Goal: Find contact information: Find contact information

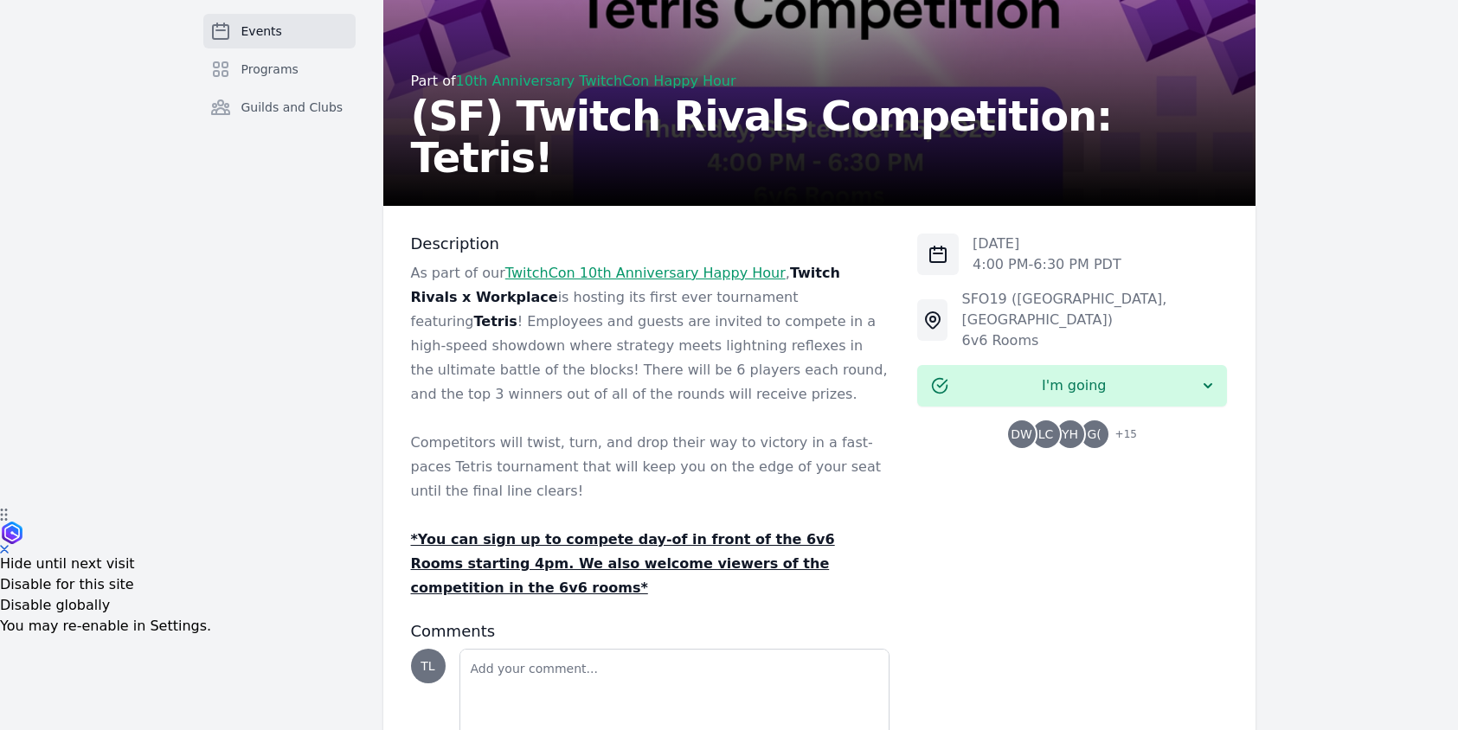
scroll to position [299, 0]
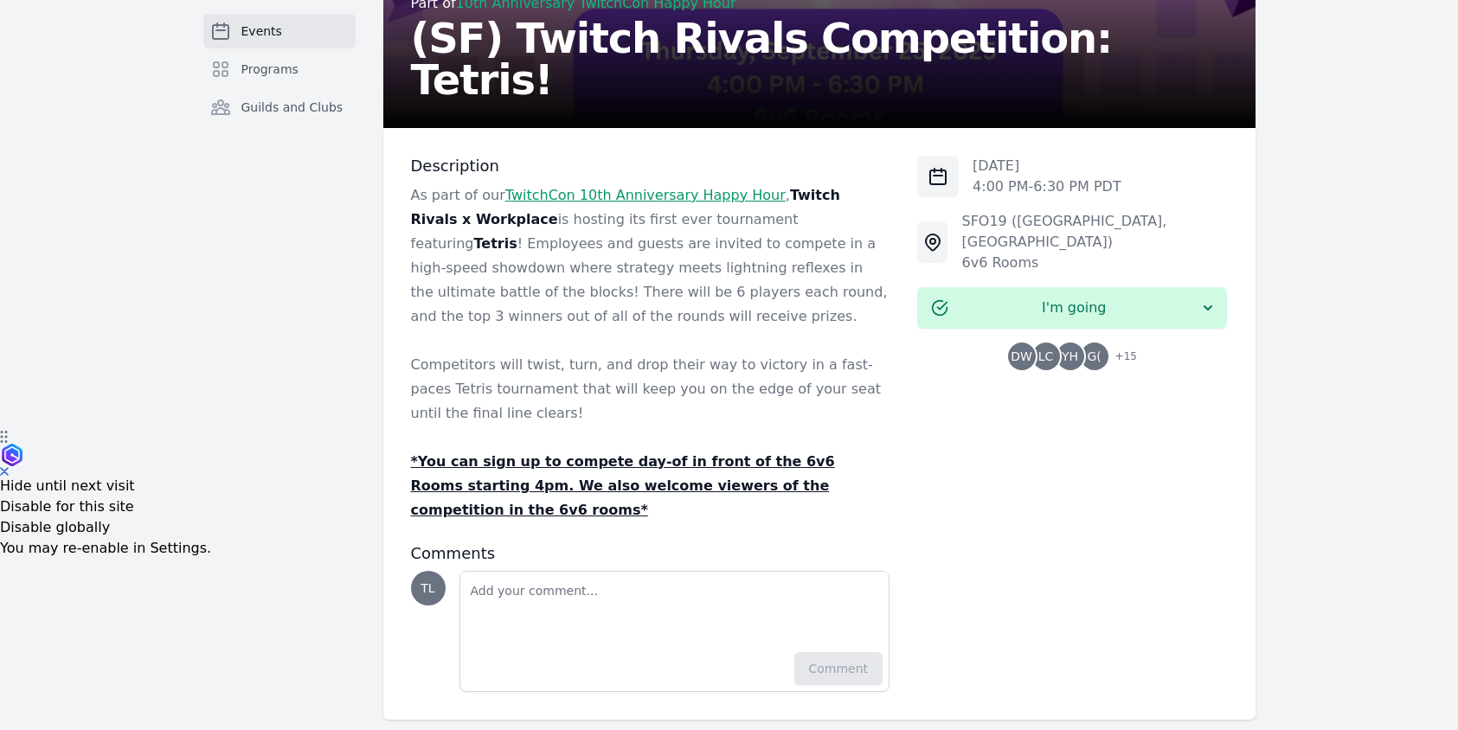
click at [1094, 350] on span "G(" at bounding box center [1094, 356] width 14 height 12
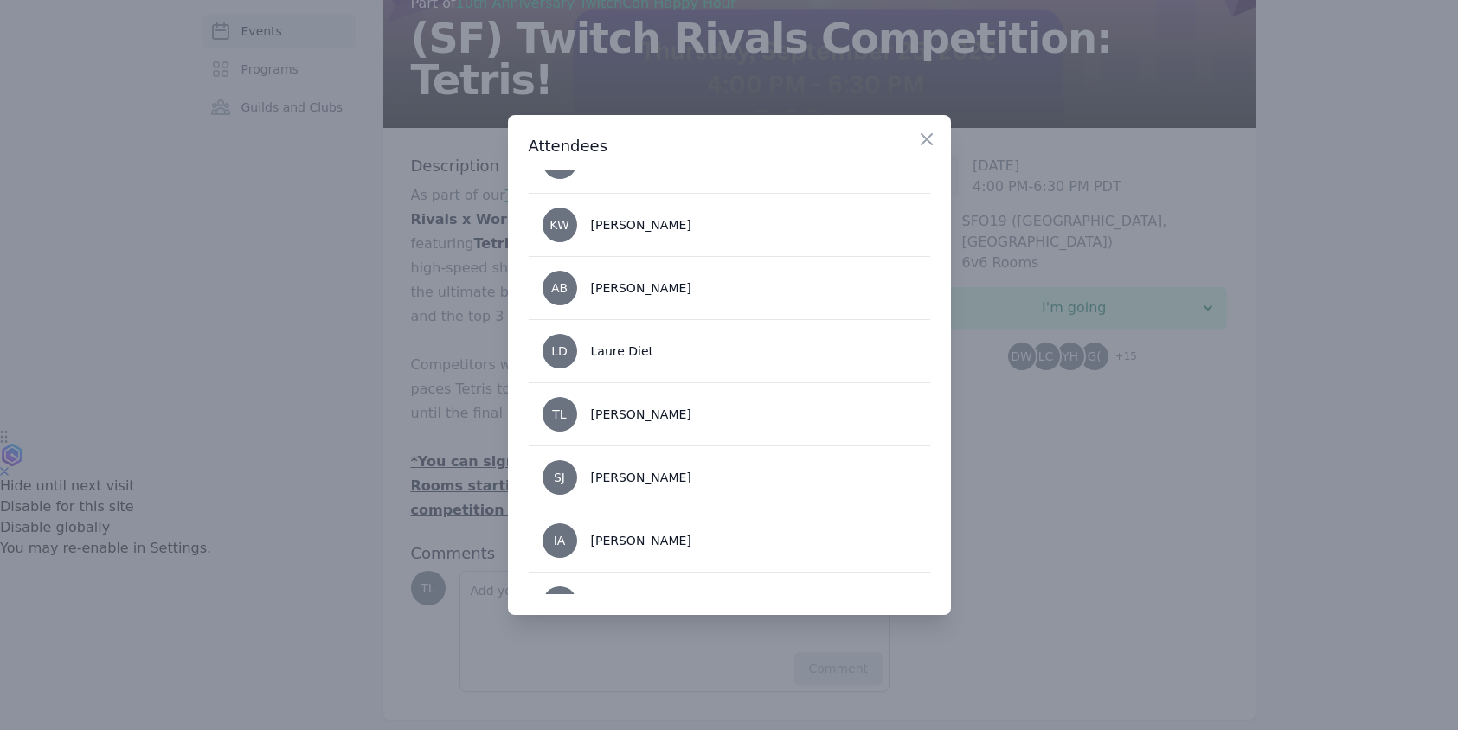
scroll to position [606, 0]
click at [632, 234] on div "[PERSON_NAME]" at bounding box center [641, 226] width 100 height 17
click at [632, 230] on div "[PERSON_NAME]" at bounding box center [641, 226] width 100 height 17
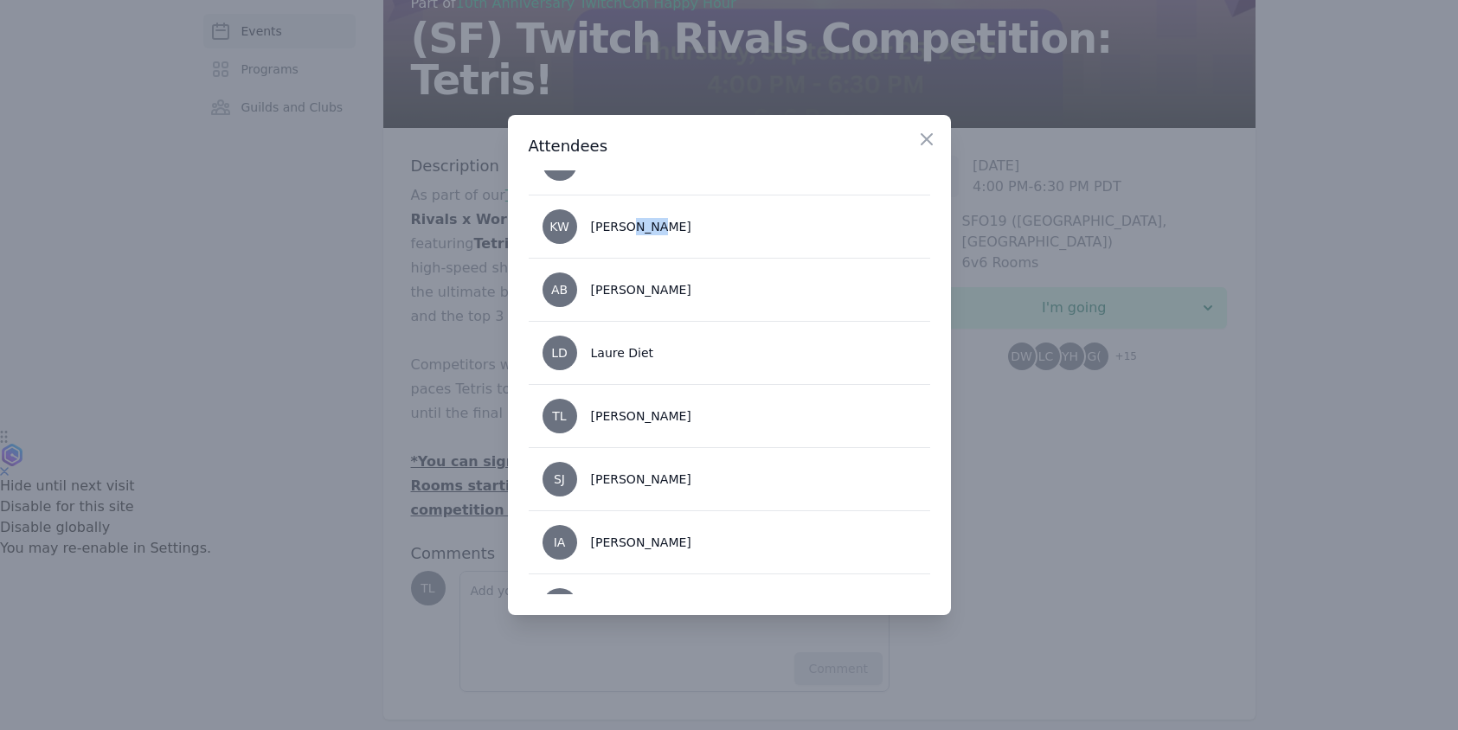
click at [632, 230] on div "[PERSON_NAME]" at bounding box center [641, 226] width 100 height 17
drag, startPoint x: 594, startPoint y: 228, endPoint x: 658, endPoint y: 226, distance: 64.0
click at [658, 226] on li "KW [PERSON_NAME]" at bounding box center [729, 226] width 401 height 63
drag, startPoint x: 658, startPoint y: 226, endPoint x: 587, endPoint y: 226, distance: 71.8
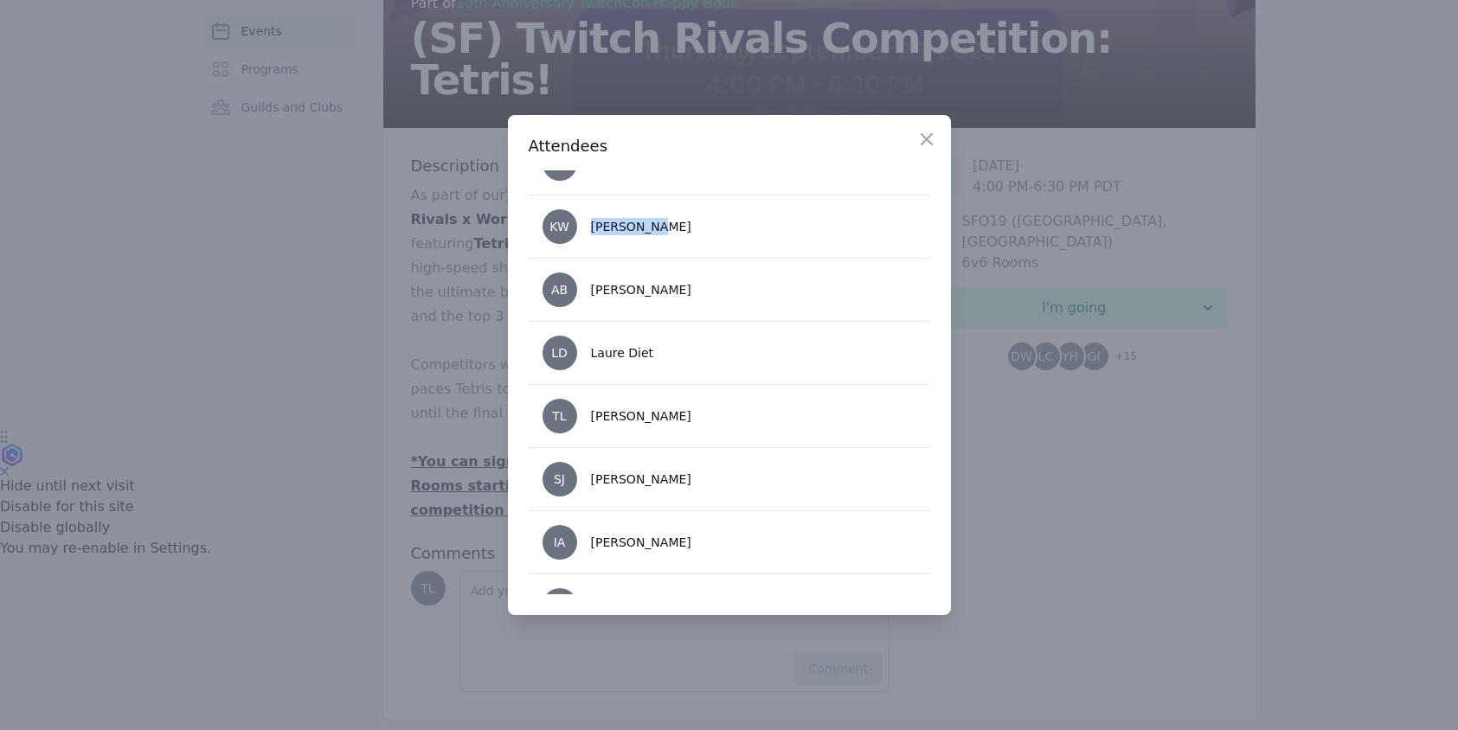
click at [587, 226] on li "KW [PERSON_NAME]" at bounding box center [729, 226] width 401 height 63
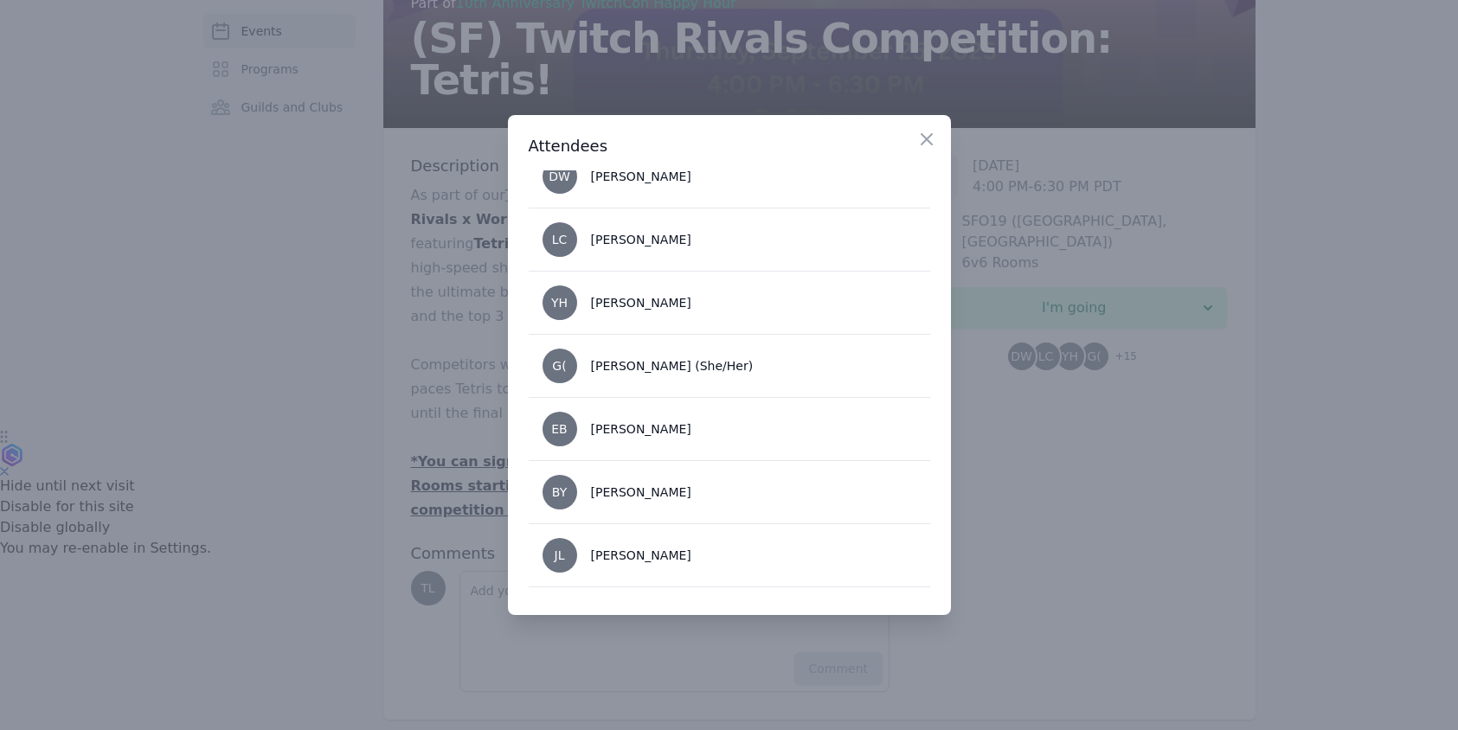
scroll to position [0, 0]
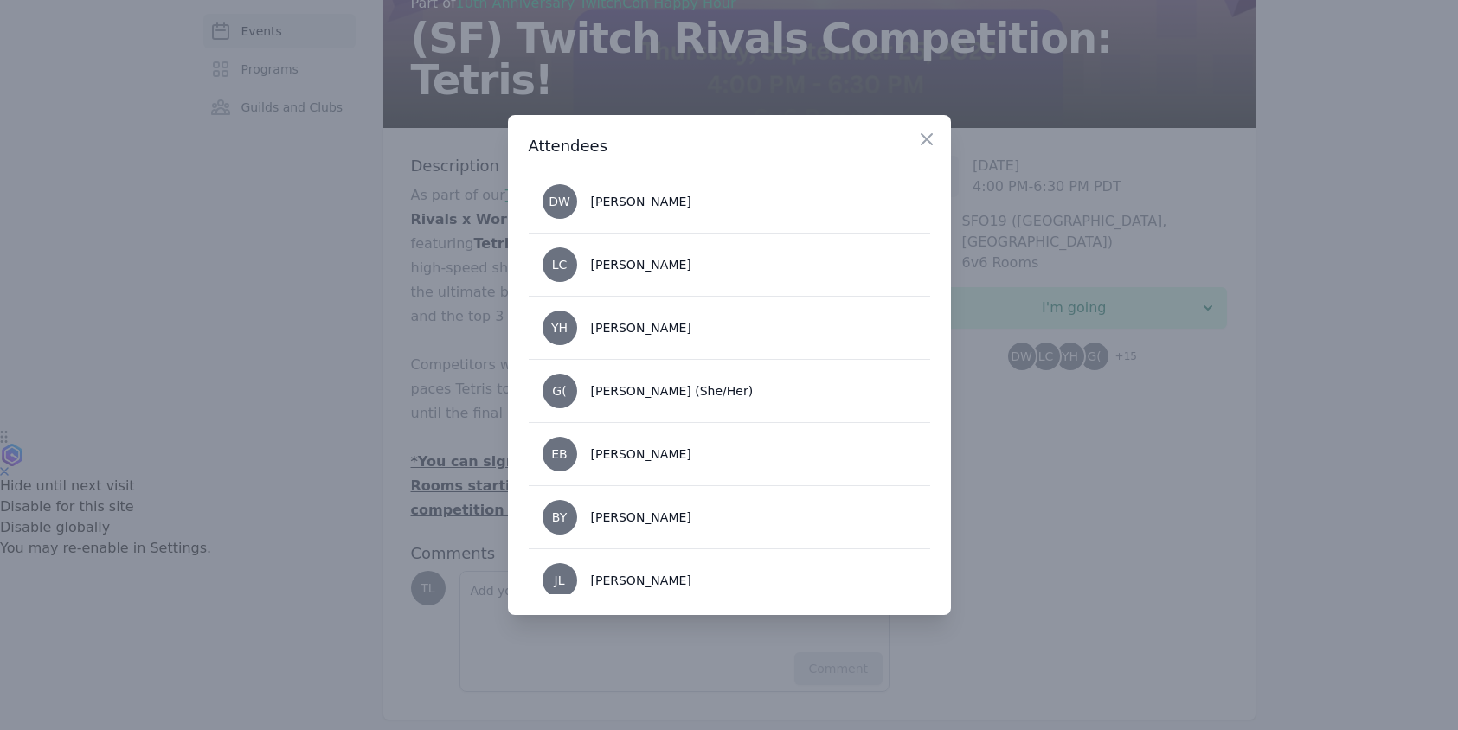
click at [679, 340] on li "YH [PERSON_NAME]" at bounding box center [729, 327] width 401 height 63
drag, startPoint x: 658, startPoint y: 324, endPoint x: 581, endPoint y: 331, distance: 77.3
click at [581, 331] on li "YH [PERSON_NAME]" at bounding box center [729, 327] width 401 height 63
copy li "[PERSON_NAME]"
